Goal: Transaction & Acquisition: Purchase product/service

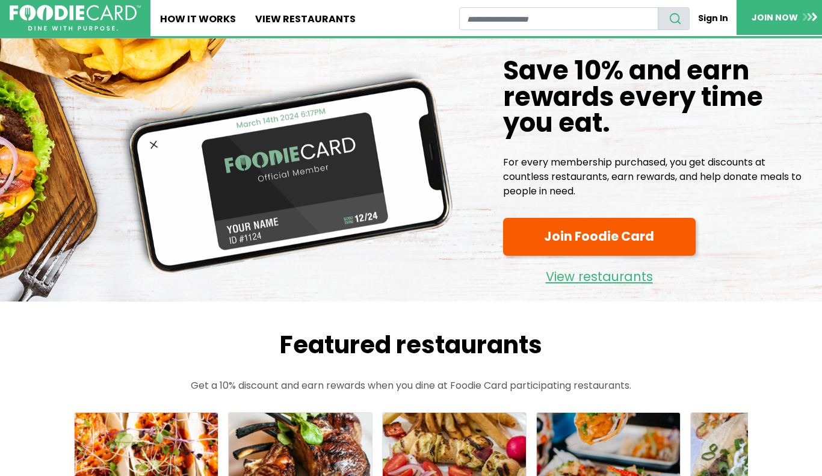
click at [536, 228] on link "Join Foodie Card" at bounding box center [599, 237] width 193 height 38
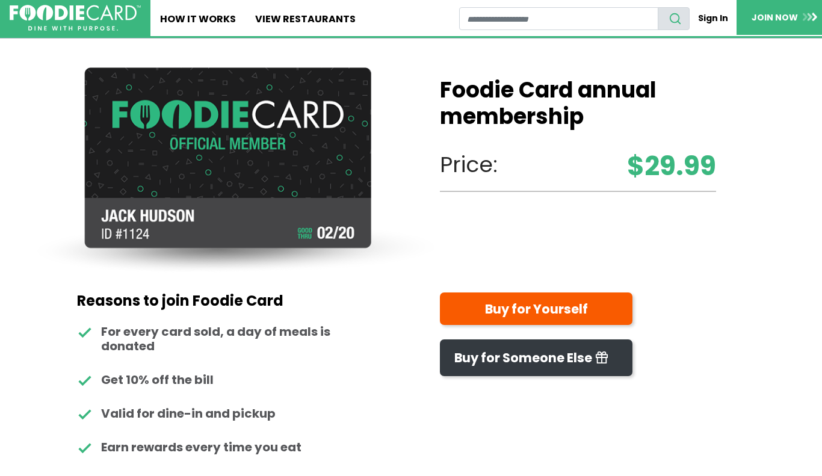
click at [631, 172] on strong "$29.99" at bounding box center [671, 166] width 89 height 40
click at [629, 172] on strong "$29.99" at bounding box center [671, 166] width 89 height 40
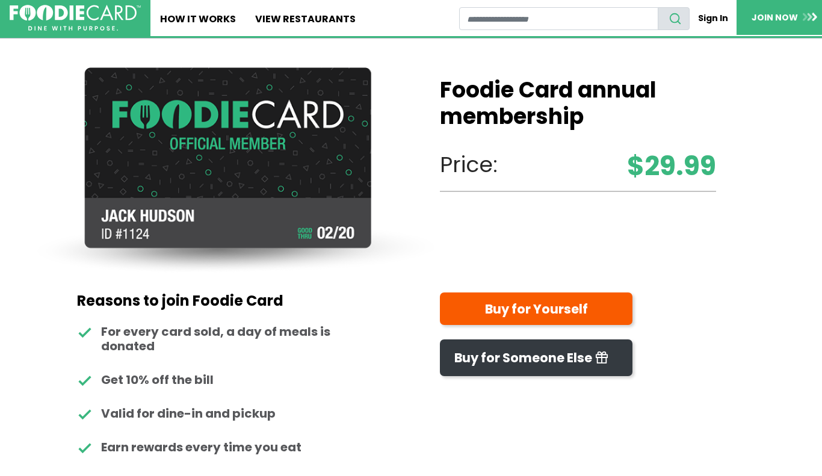
click at [345, 205] on img at bounding box center [236, 170] width 412 height 206
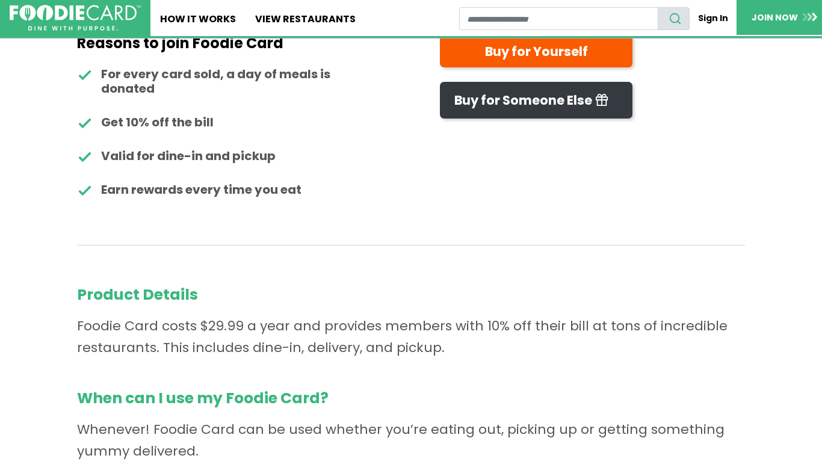
scroll to position [326, 0]
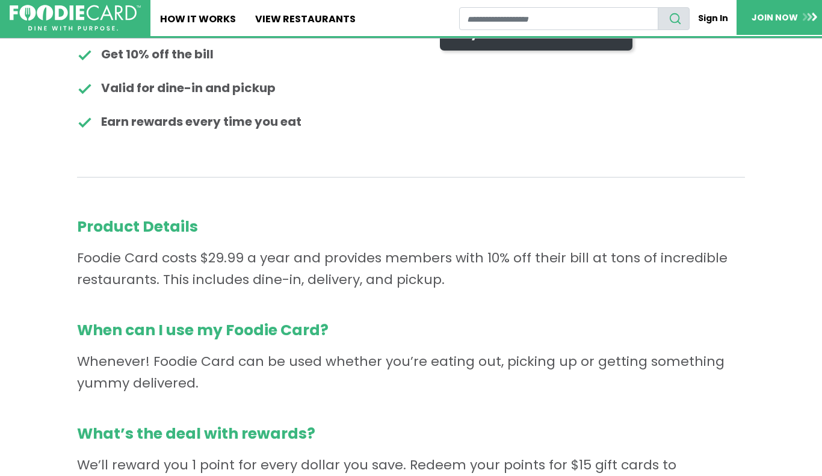
click at [388, 252] on p "Product Details Foodie Card costs $29.99 a year and provides members with 10% o…" at bounding box center [411, 253] width 668 height 75
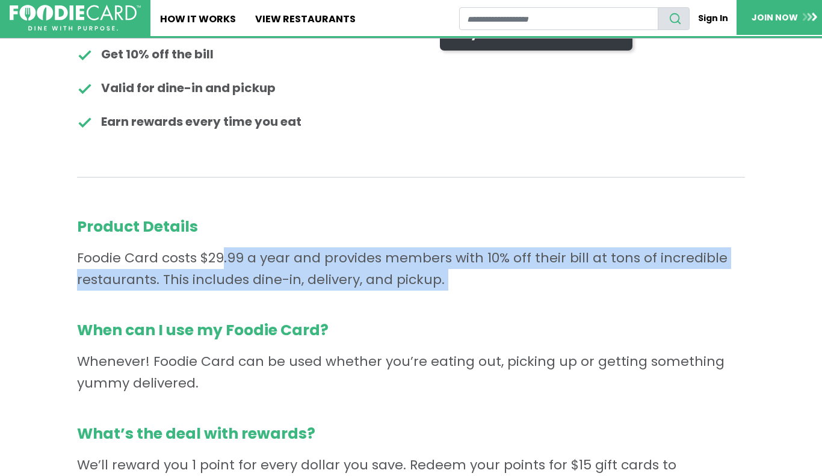
click at [391, 257] on p "Product Details Foodie Card costs $29.99 a year and provides members with 10% o…" at bounding box center [411, 253] width 668 height 75
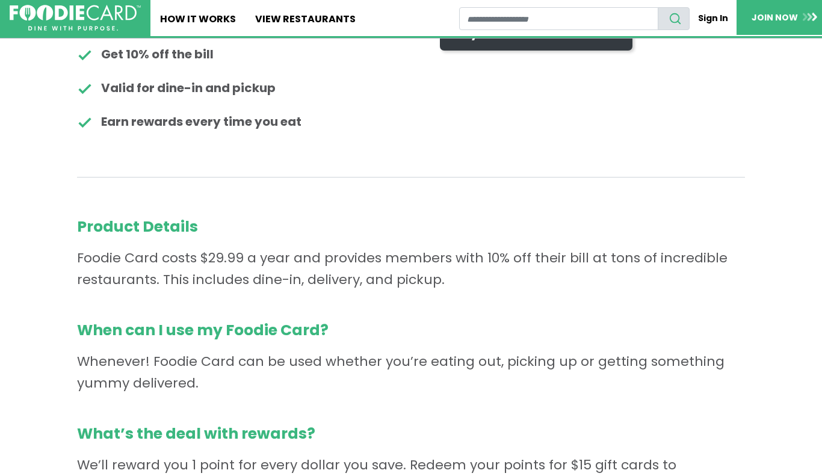
click at [391, 257] on p "Product Details Foodie Card costs $29.99 a year and provides members with 10% o…" at bounding box center [411, 253] width 668 height 75
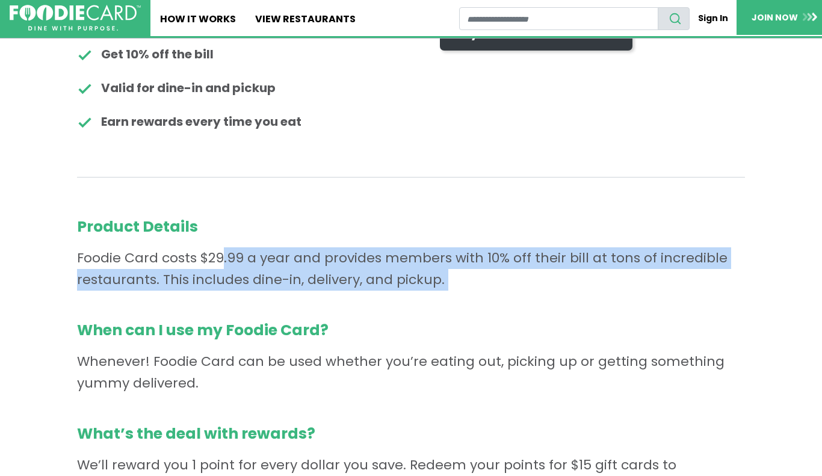
click at [391, 260] on p "Product Details Foodie Card costs $29.99 a year and provides members with 10% o…" at bounding box center [411, 253] width 668 height 75
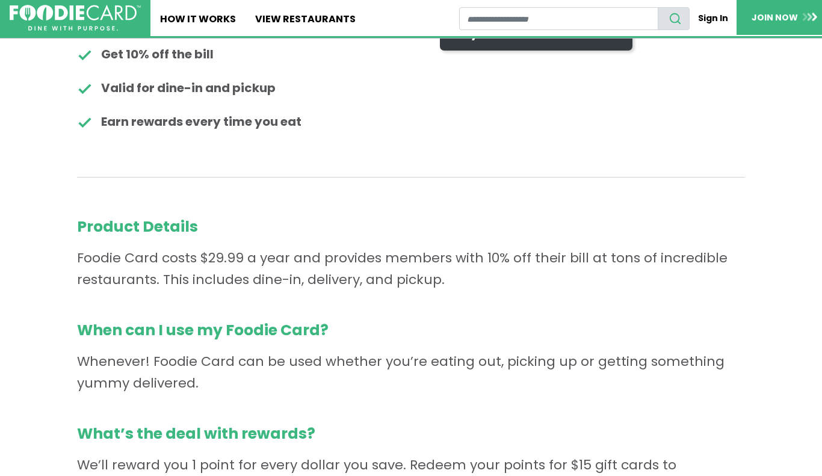
click at [390, 256] on p "Product Details Foodie Card costs $29.99 a year and provides members with 10% o…" at bounding box center [411, 253] width 668 height 75
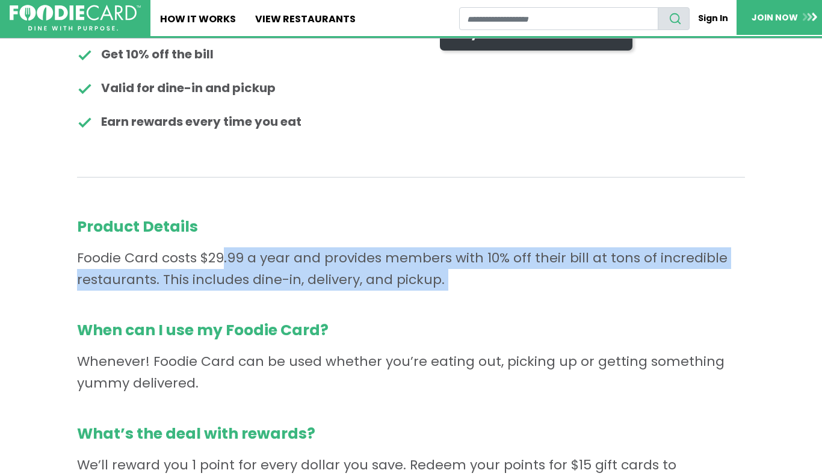
click at [382, 259] on p "Product Details Foodie Card costs $29.99 a year and provides members with 10% o…" at bounding box center [411, 253] width 668 height 75
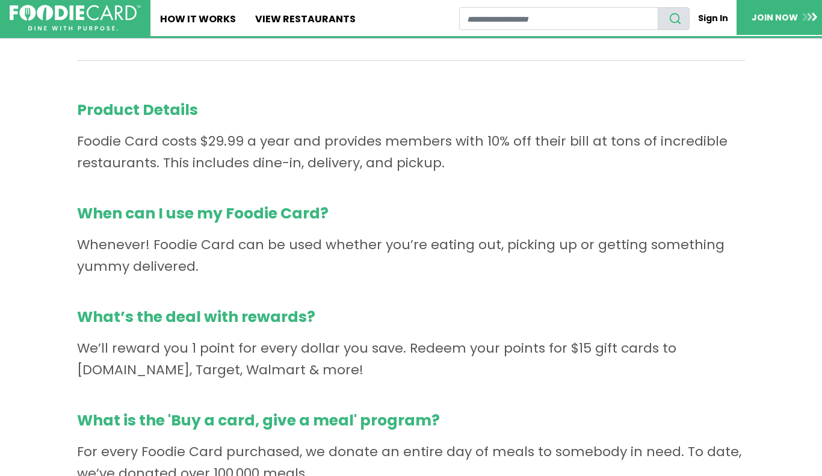
scroll to position [441, 0]
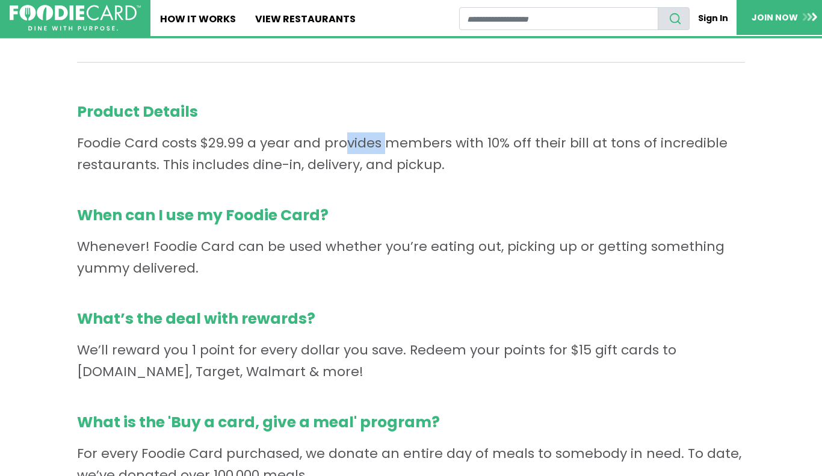
drag, startPoint x: 201, startPoint y: 147, endPoint x: 244, endPoint y: 143, distance: 42.9
click at [244, 143] on p "Product Details Foodie Card costs $29.99 a year and provides members with 10% o…" at bounding box center [411, 138] width 668 height 75
drag, startPoint x: 485, startPoint y: 143, endPoint x: 506, endPoint y: 141, distance: 21.1
click at [506, 141] on p "Product Details Foodie Card costs $29.99 a year and provides members with 10% o…" at bounding box center [411, 138] width 668 height 75
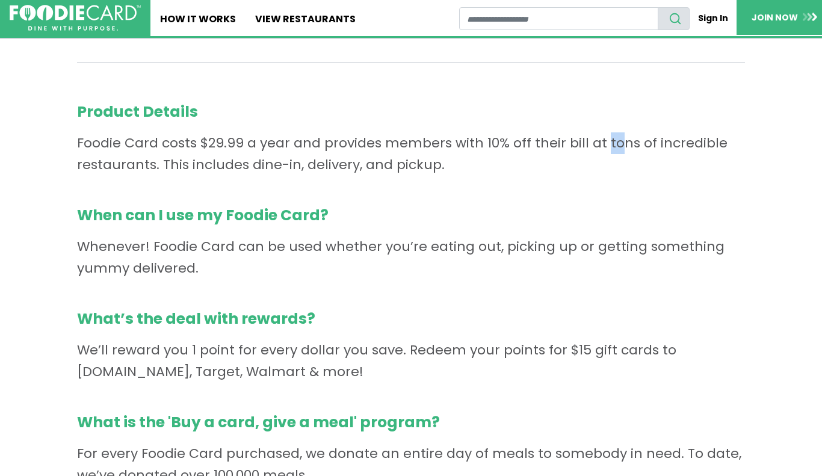
click at [506, 141] on p "Product Details Foodie Card costs $29.99 a year and provides members with 10% o…" at bounding box center [411, 138] width 668 height 75
drag, startPoint x: 503, startPoint y: 142, endPoint x: 481, endPoint y: 147, distance: 22.3
click at [481, 147] on p "Product Details Foodie Card costs $29.99 a year and provides members with 10% o…" at bounding box center [411, 138] width 668 height 75
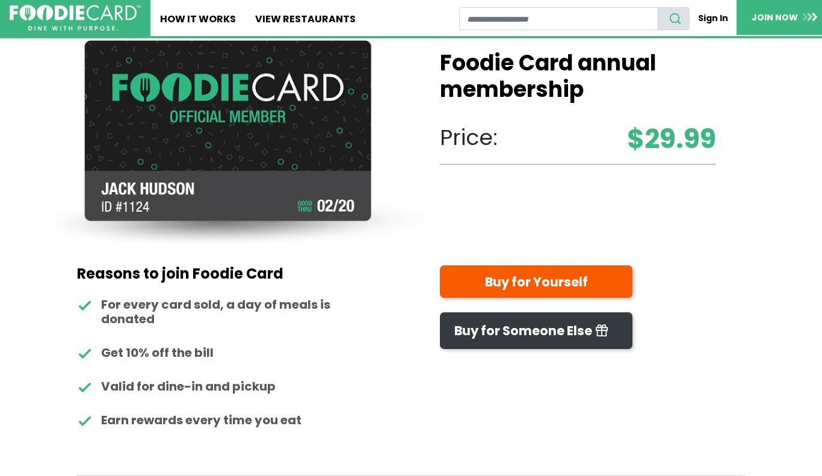
scroll to position [0, 0]
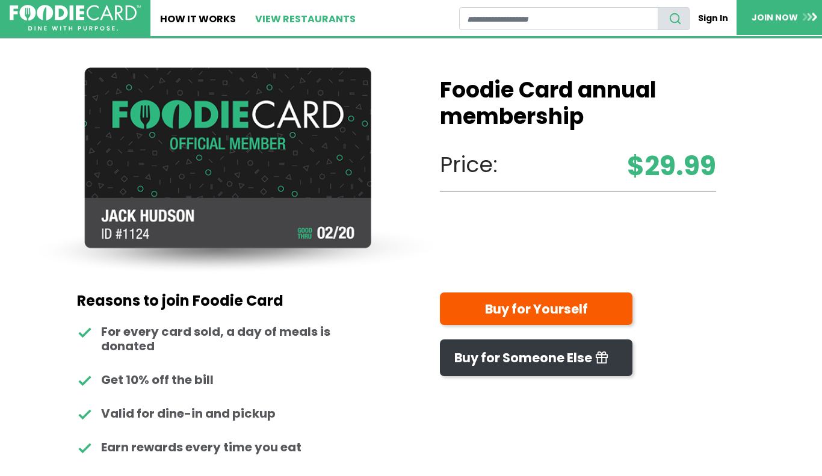
click at [293, 23] on link "View restaurants" at bounding box center [306, 18] width 120 height 36
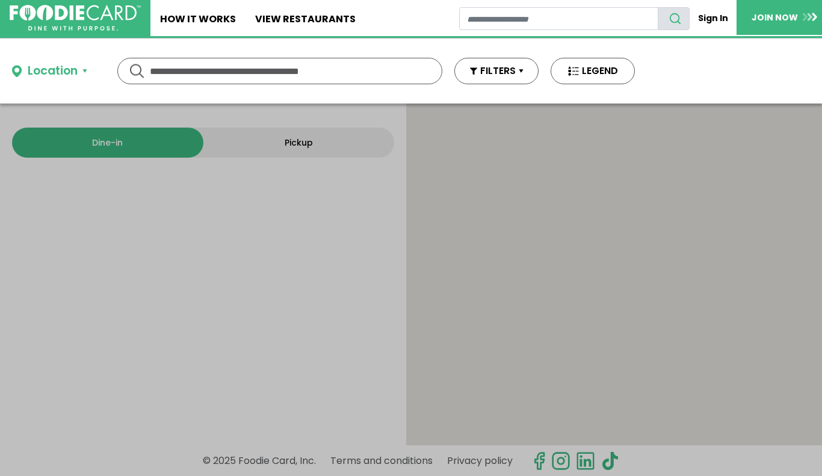
click at [512, 210] on div at bounding box center [614, 275] width 416 height 342
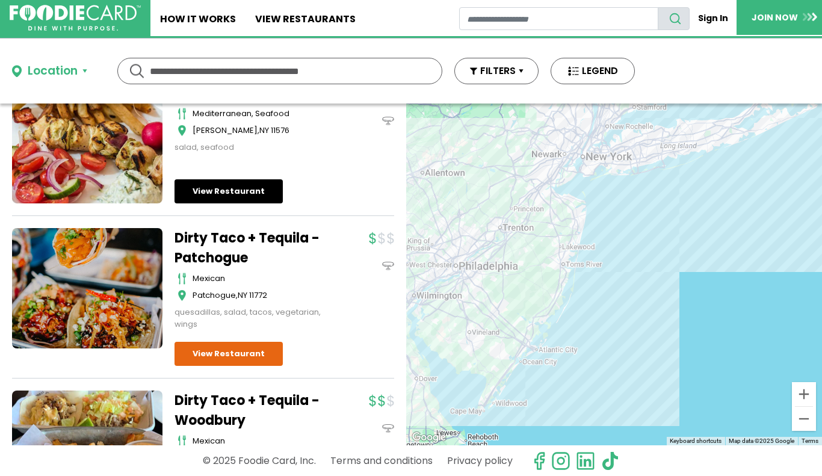
scroll to position [295, 0]
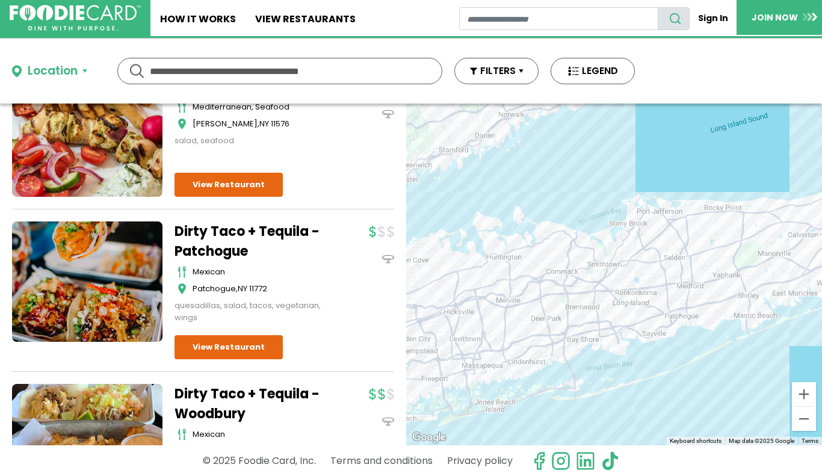
drag, startPoint x: 650, startPoint y: 156, endPoint x: 578, endPoint y: 328, distance: 185.9
click at [578, 328] on div at bounding box center [614, 275] width 416 height 342
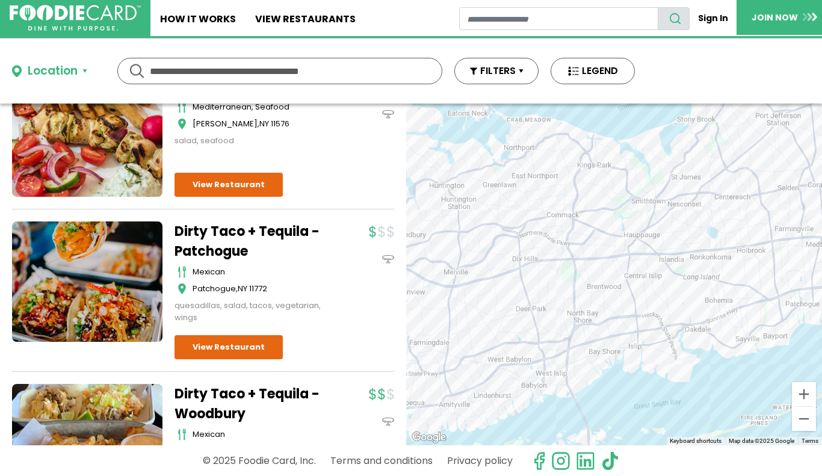
drag, startPoint x: 492, startPoint y: 265, endPoint x: 563, endPoint y: 270, distance: 71.2
click at [563, 270] on div at bounding box center [614, 275] width 416 height 342
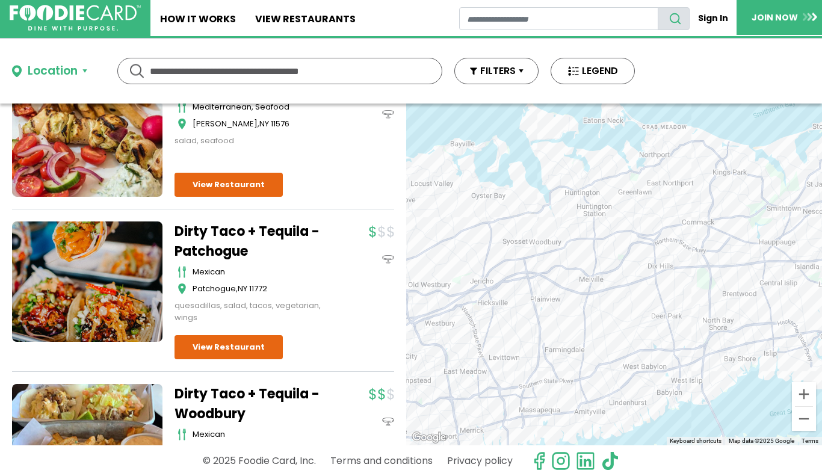
click at [568, 272] on div at bounding box center [614, 275] width 416 height 342
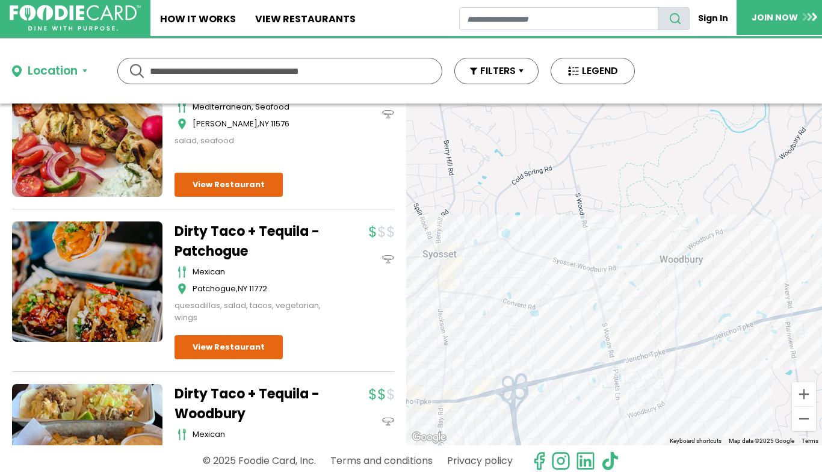
click at [459, 289] on div at bounding box center [614, 275] width 416 height 342
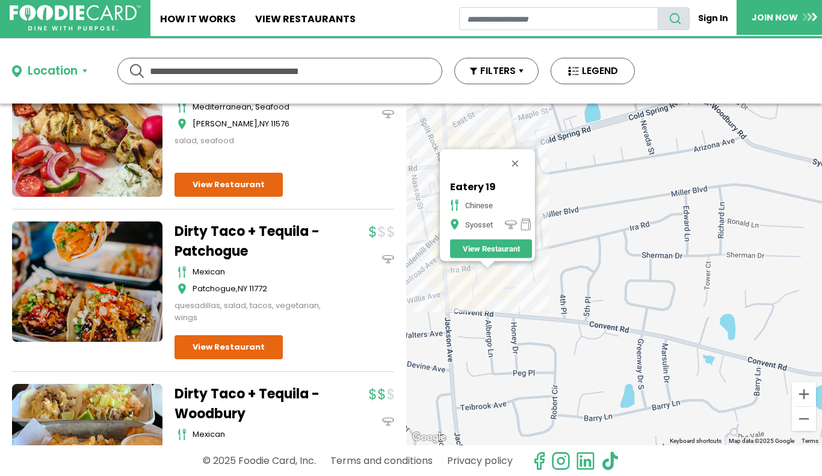
click at [465, 298] on div "Eatery 19 chinese Syosset View Restaurant" at bounding box center [614, 275] width 416 height 342
click at [461, 297] on div "Eatery 19 chinese Syosset View Restaurant" at bounding box center [614, 275] width 416 height 342
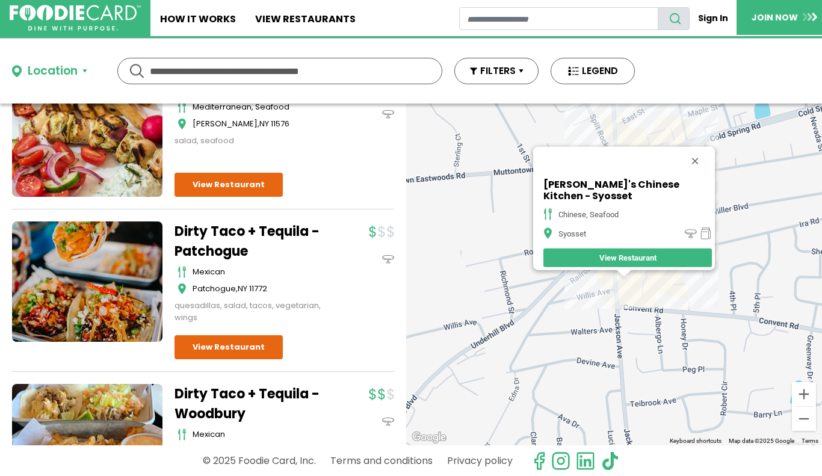
click at [613, 282] on div "Danny's Chinese Kitchen - Syosset chinese, seafood Syosset View Restaurant" at bounding box center [614, 275] width 416 height 342
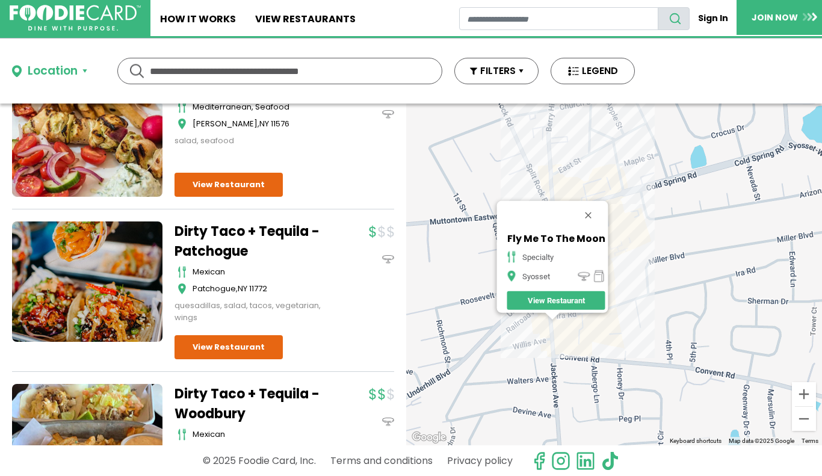
drag, startPoint x: 608, startPoint y: 301, endPoint x: 526, endPoint y: 352, distance: 96.5
click at [526, 352] on div "Fly Me To The Moon specialty Syosset View Restaurant" at bounding box center [614, 275] width 416 height 342
click at [590, 206] on button "Close" at bounding box center [588, 215] width 29 height 29
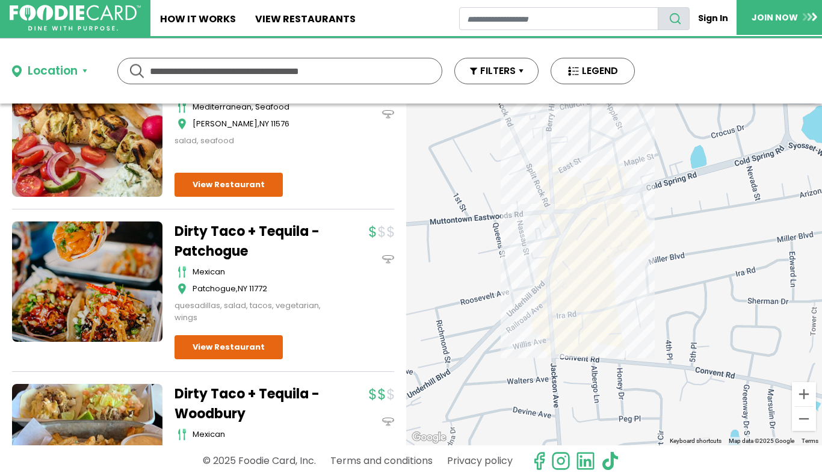
click at [562, 183] on div at bounding box center [614, 275] width 416 height 342
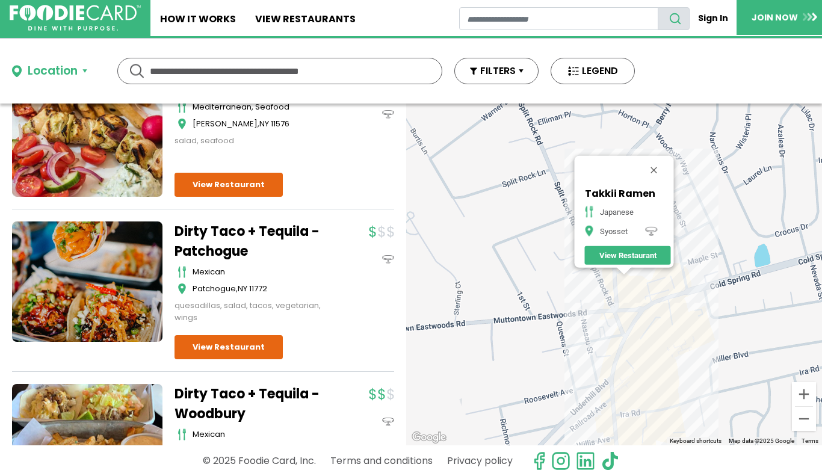
click at [621, 296] on div "Takkii Ramen japanese Syosset View Restaurant" at bounding box center [614, 275] width 416 height 342
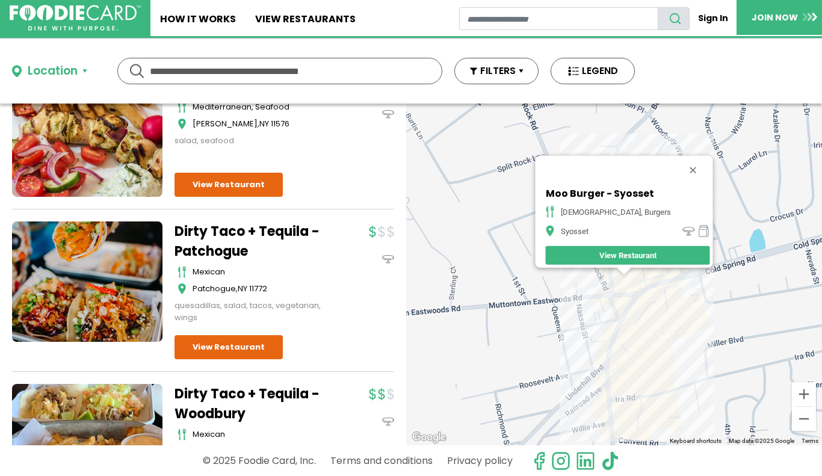
click at [627, 294] on div "Moo Burger - Syosset american, burgers Syosset View Restaurant" at bounding box center [614, 275] width 416 height 342
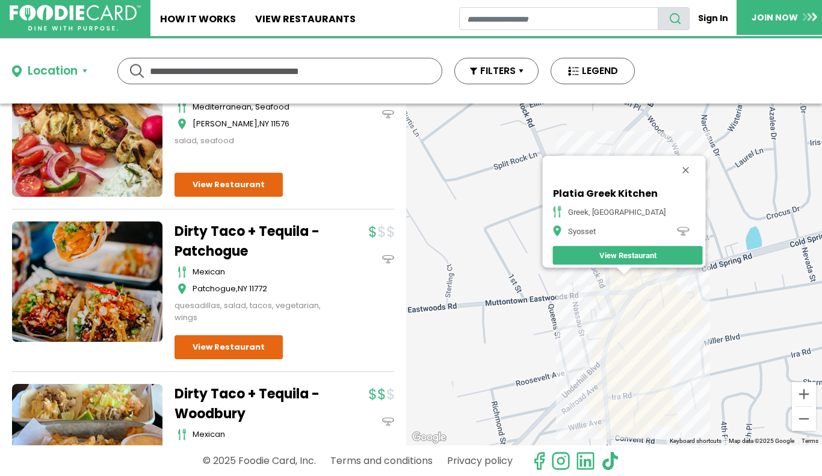
click at [616, 323] on div "Platia Greek Kitchen greek, mediterranean Syosset View Restaurant" at bounding box center [614, 275] width 416 height 342
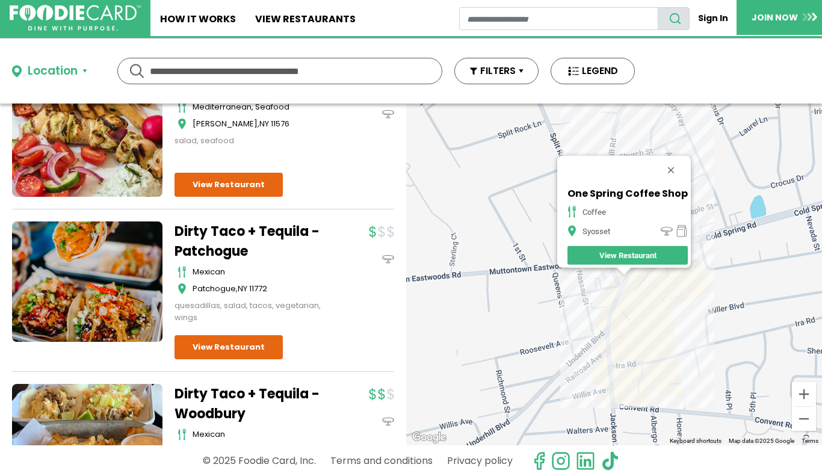
click at [628, 312] on div "One Spring Coffee Shop coffee Syosset View Restaurant" at bounding box center [614, 275] width 416 height 342
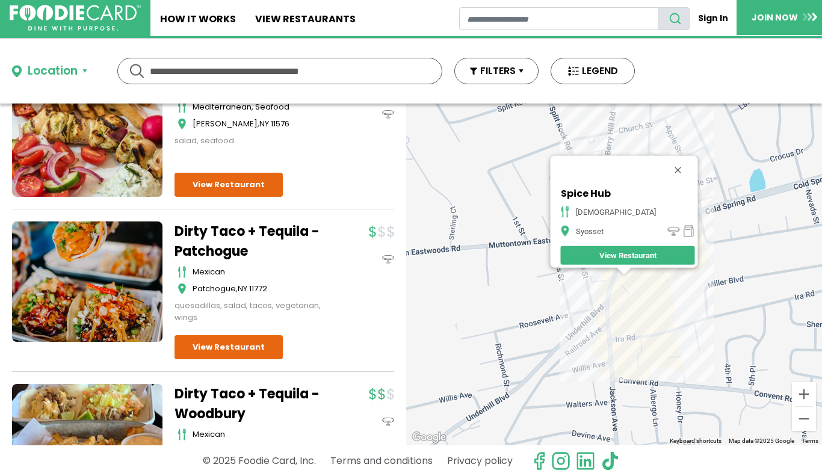
click at [621, 252] on link "View Restaurant" at bounding box center [627, 255] width 134 height 19
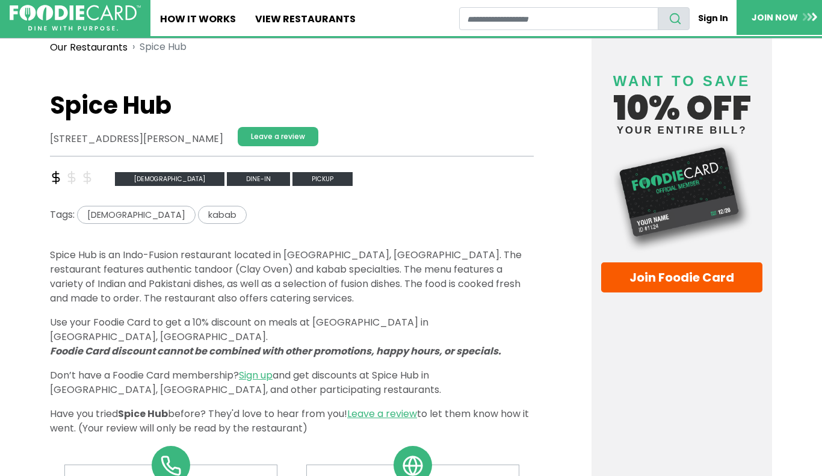
scroll to position [248, 0]
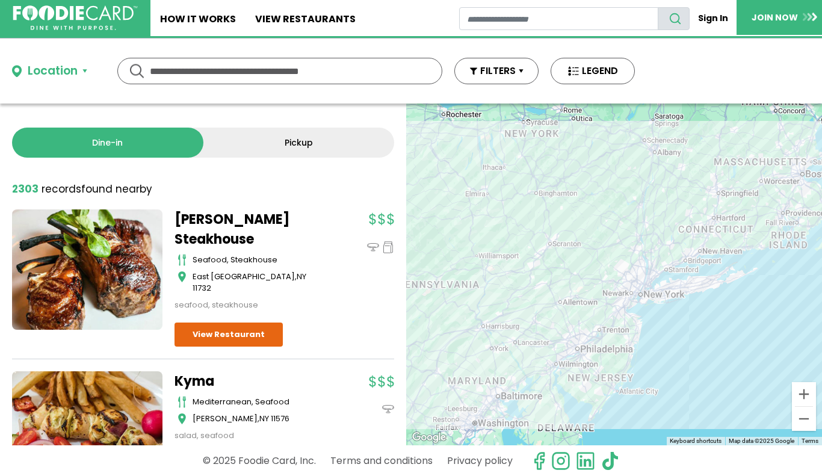
click at [82, 12] on img at bounding box center [75, 17] width 125 height 25
